Goal: Task Accomplishment & Management: Manage account settings

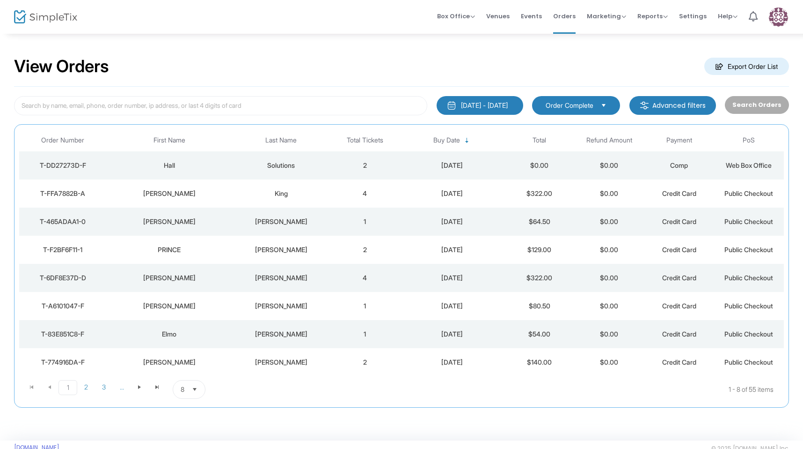
click at [184, 174] on td "Hall" at bounding box center [170, 165] width 126 height 28
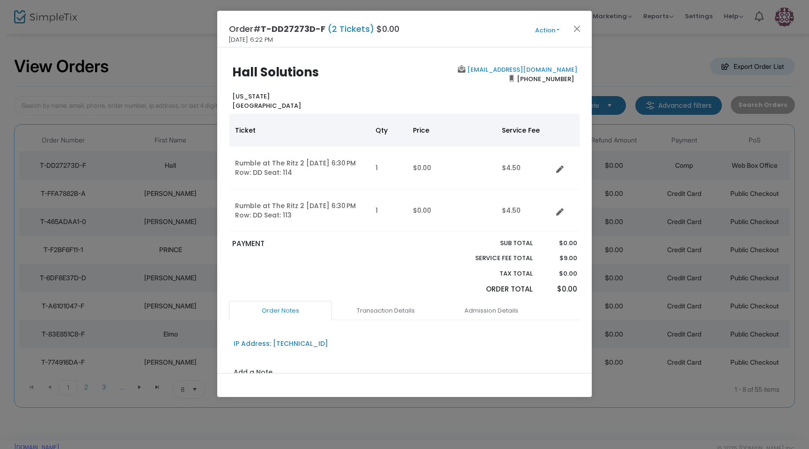
click at [541, 28] on button "Action" at bounding box center [547, 30] width 56 height 10
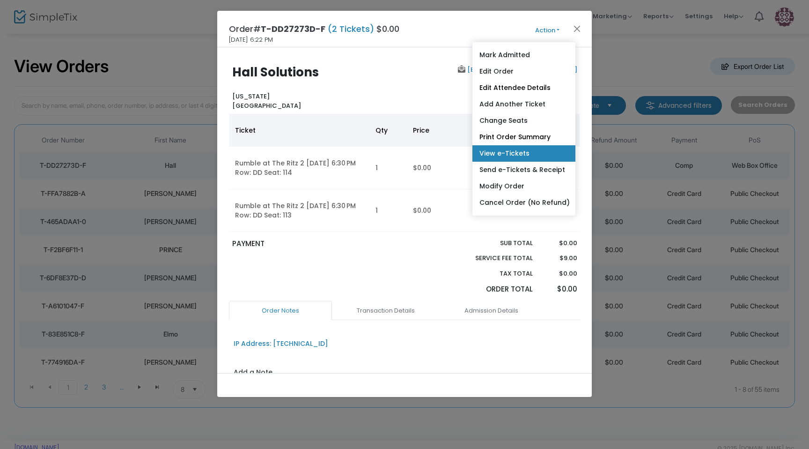
click at [525, 148] on link "View e-Tickets" at bounding box center [523, 153] width 103 height 16
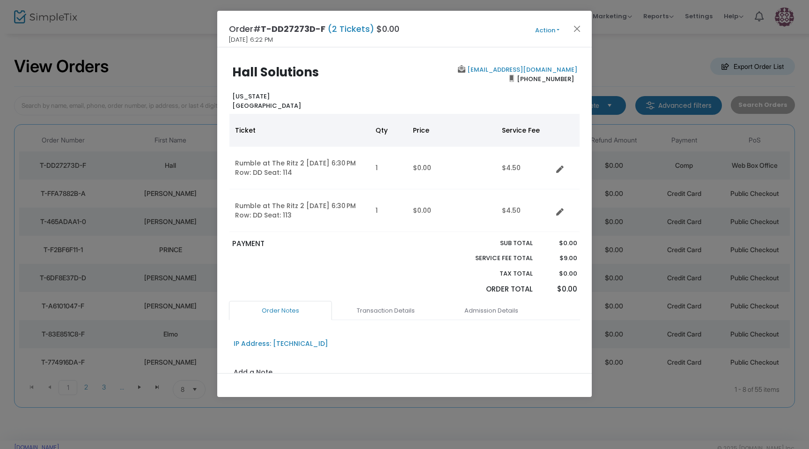
click at [580, 21] on div "Order# T-DD27273D-F (2 Tickets) $0.00 [DATE] 6:22 PM Action Mark Admitted Edit …" at bounding box center [404, 29] width 375 height 37
click at [579, 25] on button "Close" at bounding box center [577, 28] width 12 height 12
